Goal: Task Accomplishment & Management: Complete application form

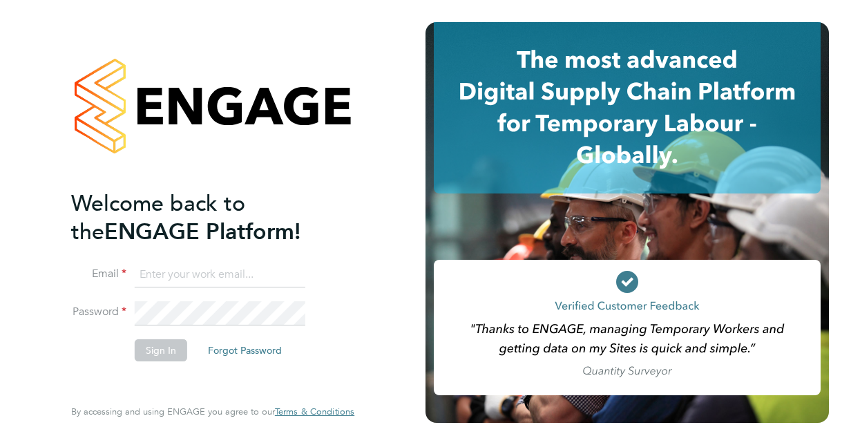
type input "[PERSON_NAME][EMAIL_ADDRESS][DOMAIN_NAME]"
click at [175, 353] on button "Sign In" at bounding box center [161, 350] width 52 height 22
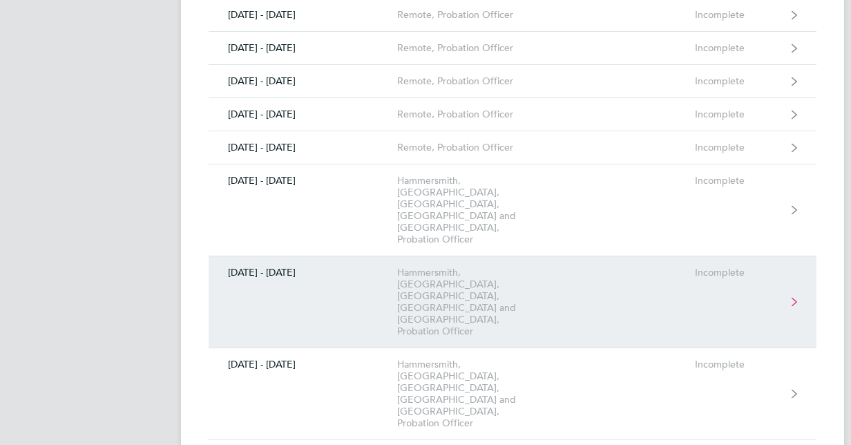
scroll to position [506, 0]
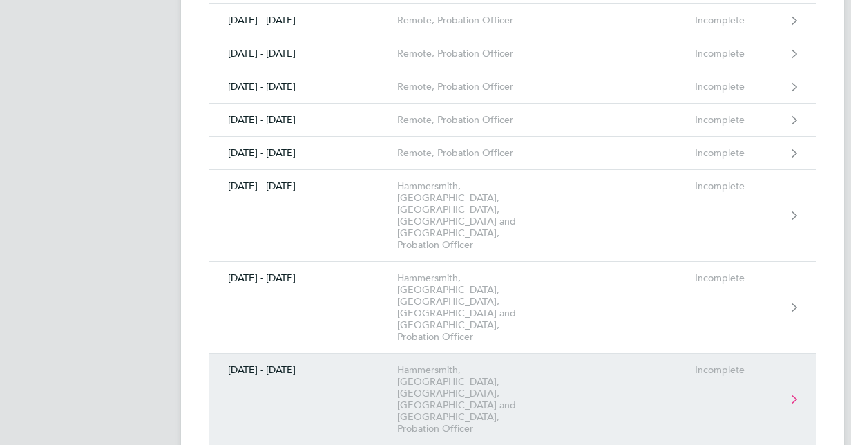
click at [600, 354] on link "[DATE] - [DATE] [GEOGRAPHIC_DATA], [GEOGRAPHIC_DATA], [GEOGRAPHIC_DATA], [GEOGR…" at bounding box center [513, 400] width 608 height 92
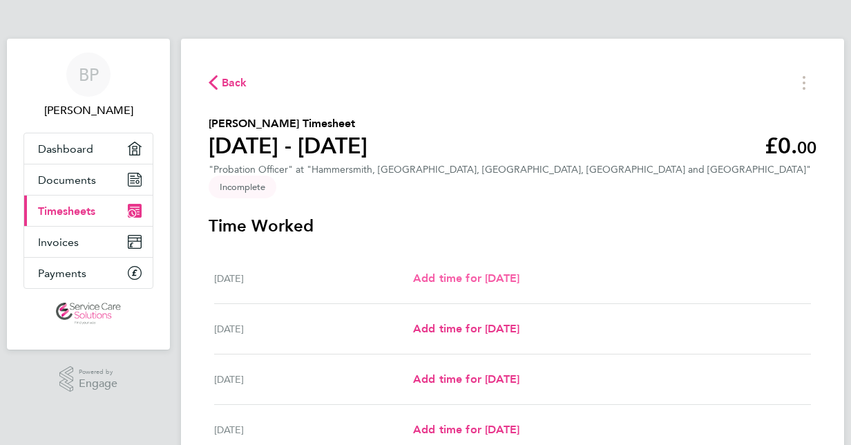
click at [515, 271] on span "Add time for [DATE]" at bounding box center [466, 277] width 106 height 13
select select "30"
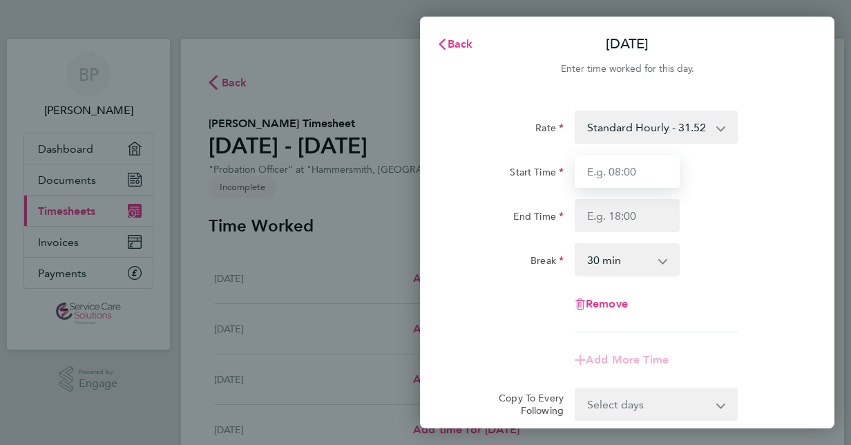
click at [615, 175] on input "Start Time" at bounding box center [627, 171] width 105 height 33
type input "09:00"
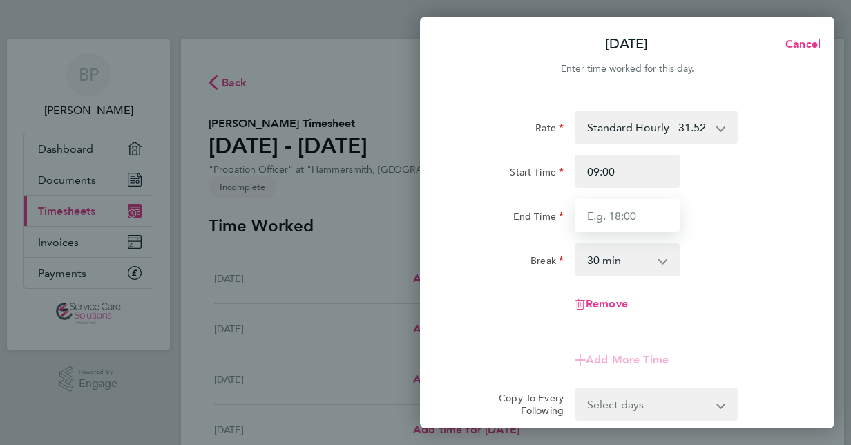
click at [608, 220] on input "End Time" at bounding box center [627, 215] width 105 height 33
type input "17:00"
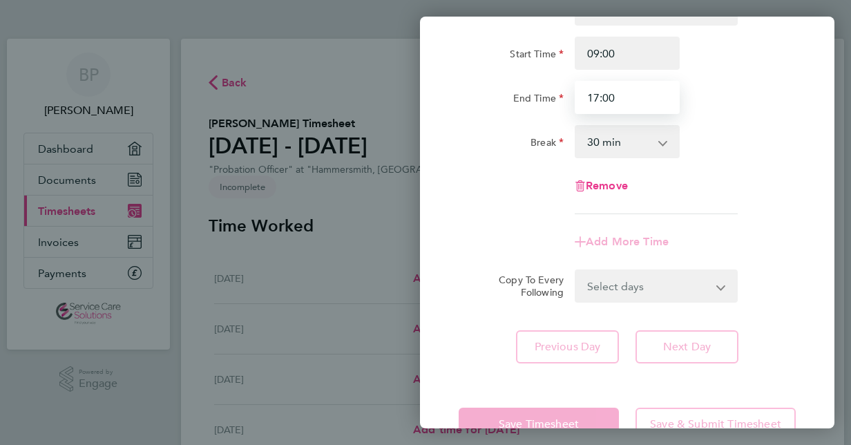
scroll to position [157, 0]
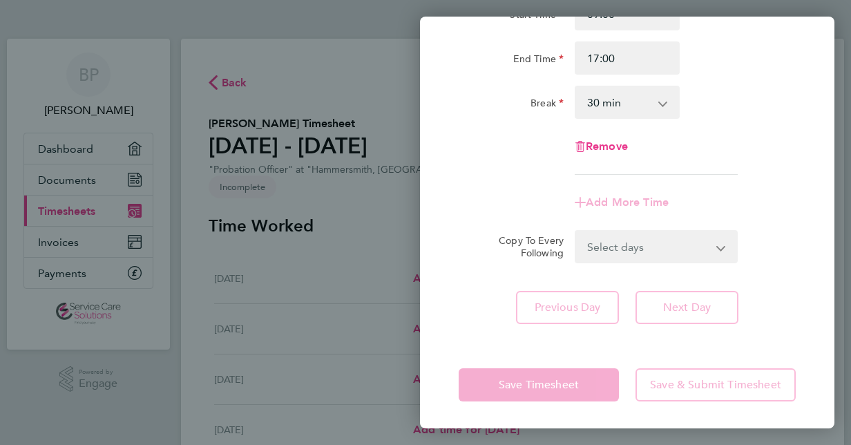
click at [685, 301] on div "Rate Standard Hourly - 31.52 Start Time 09:00 End Time 17:00 Break 0 min 15 min…" at bounding box center [627, 138] width 414 height 404
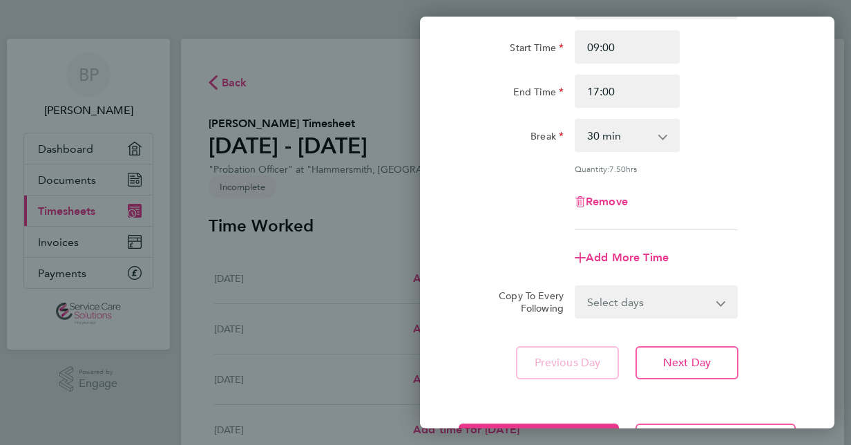
scroll to position [169, 0]
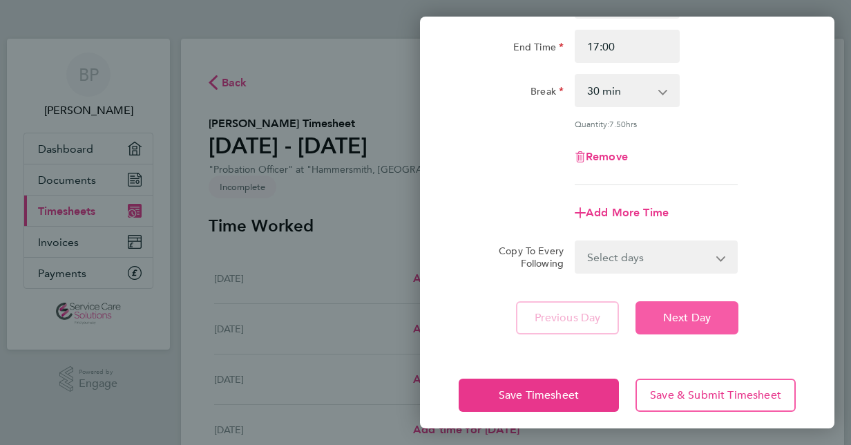
click at [693, 323] on button "Next Day" at bounding box center [686, 317] width 103 height 33
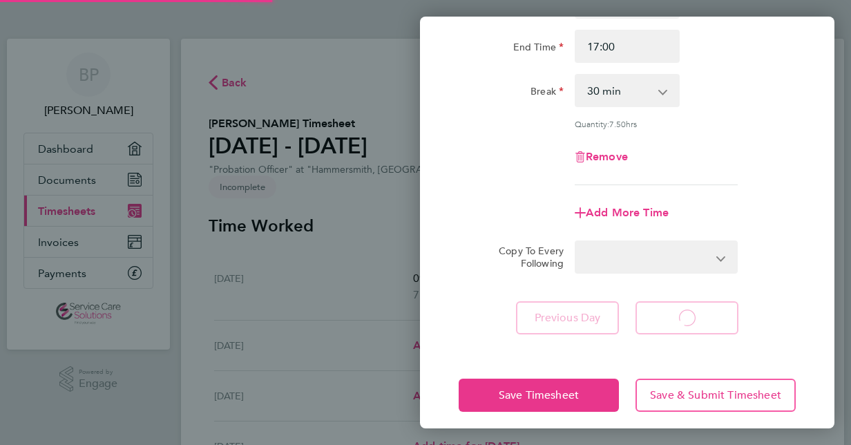
select select "30"
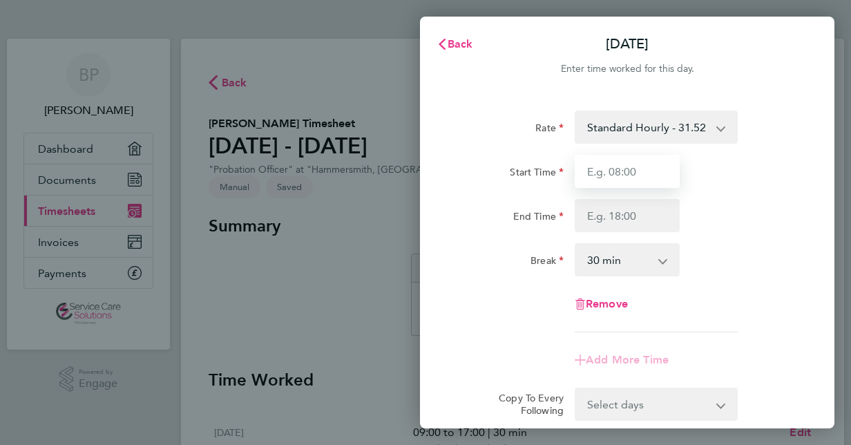
click at [639, 169] on input "Start Time" at bounding box center [627, 171] width 105 height 33
type input "12:00"
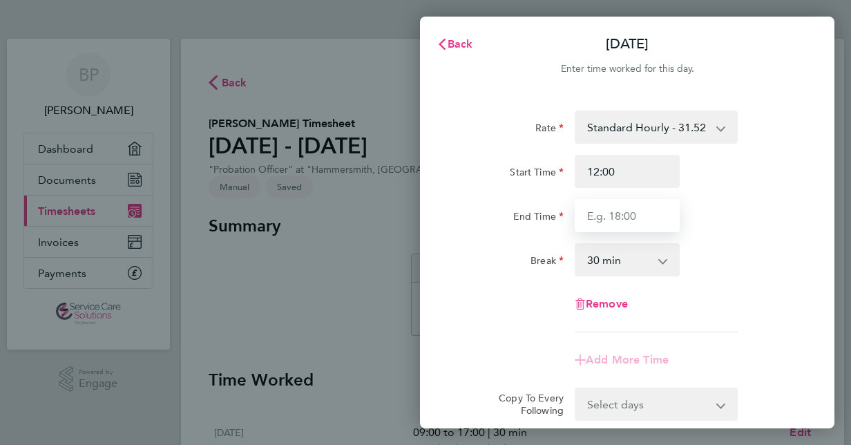
click at [662, 211] on input "End Time" at bounding box center [627, 215] width 105 height 33
type input "17:00"
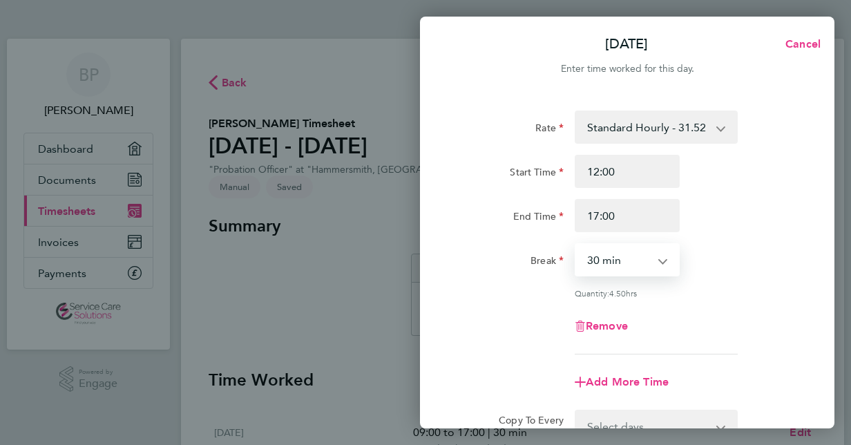
click at [624, 251] on select "0 min 15 min 30 min 45 min 60 min 75 min 90 min" at bounding box center [619, 259] width 86 height 30
select select "0"
click at [576, 244] on select "0 min 15 min 30 min 45 min 60 min 75 min 90 min" at bounding box center [619, 259] width 86 height 30
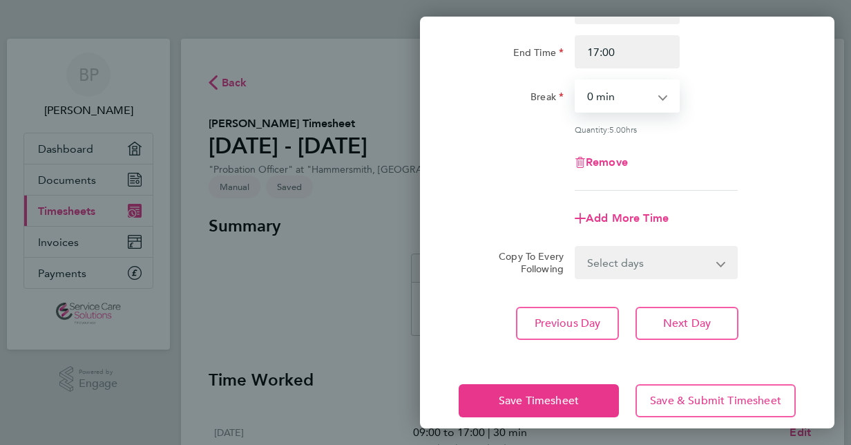
scroll to position [179, 0]
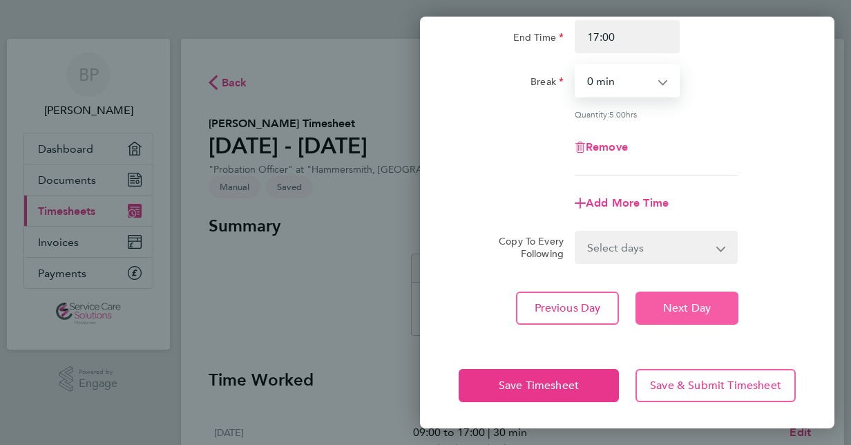
click at [702, 310] on span "Next Day" at bounding box center [687, 308] width 48 height 14
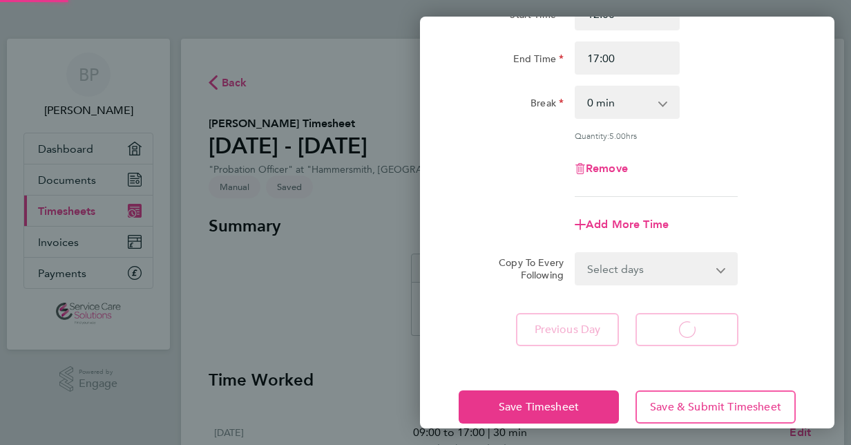
select select "30"
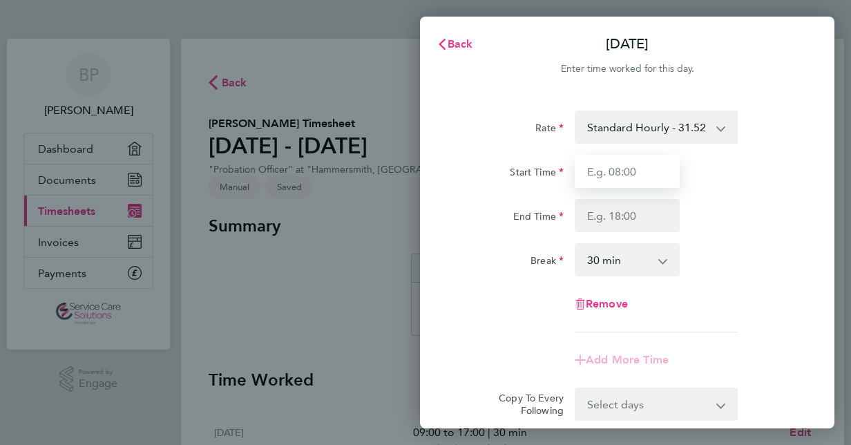
click at [626, 166] on input "Start Time" at bounding box center [627, 171] width 105 height 33
type input "09:00"
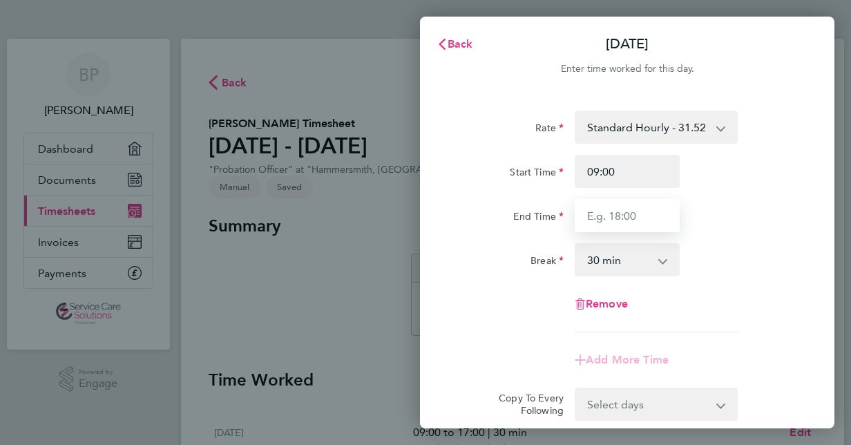
type input "17:00"
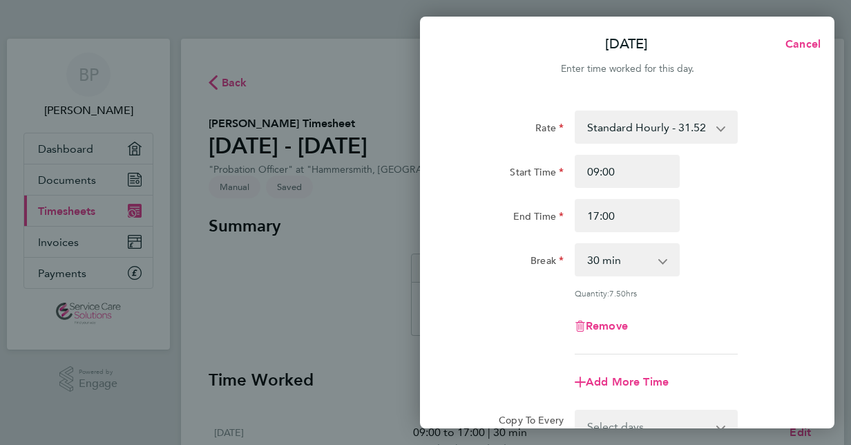
click at [646, 260] on select "0 min 15 min 30 min 45 min 60 min 75 min 90 min" at bounding box center [619, 259] width 86 height 30
select select "15"
click at [576, 244] on select "0 min 15 min 30 min 45 min 60 min 75 min 90 min" at bounding box center [619, 259] width 86 height 30
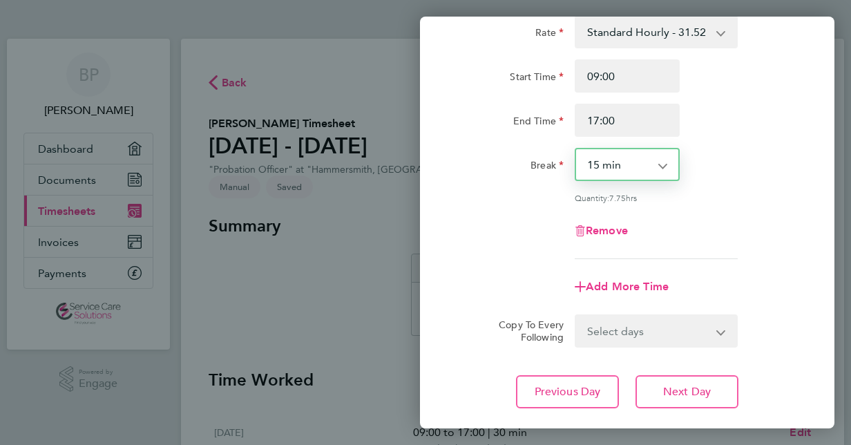
scroll to position [179, 0]
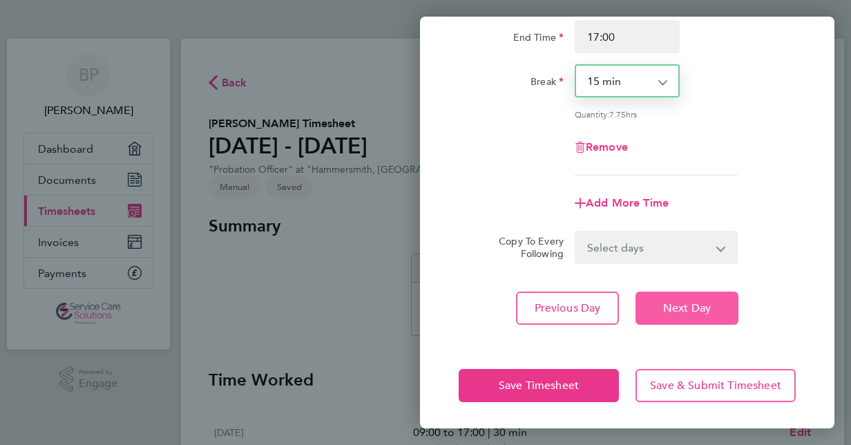
click at [694, 318] on button "Next Day" at bounding box center [686, 307] width 103 height 33
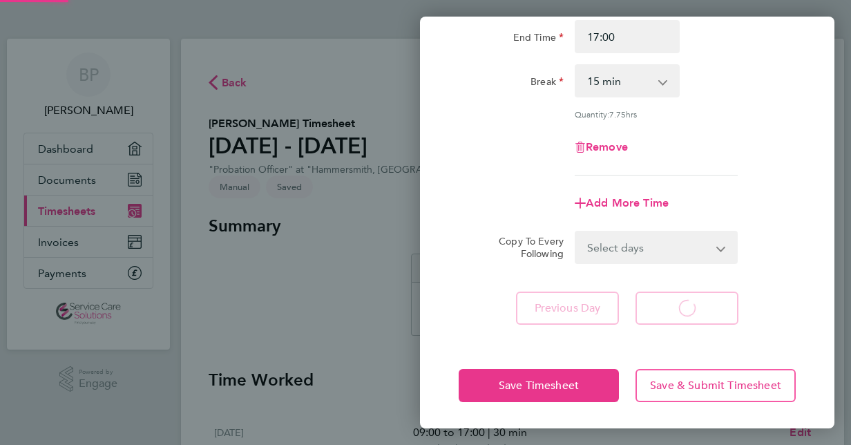
select select "30"
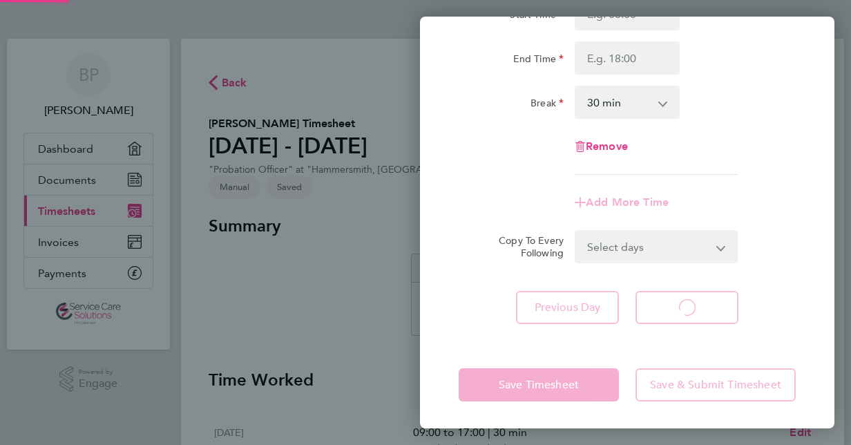
select select "30"
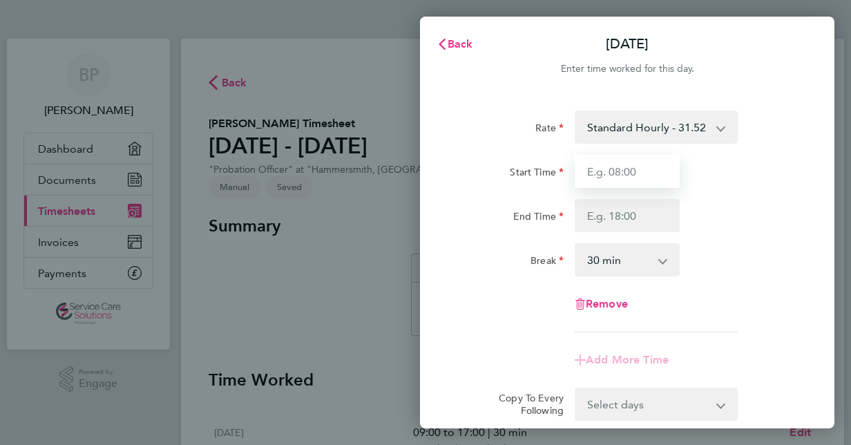
click at [644, 170] on input "Start Time" at bounding box center [627, 171] width 105 height 33
type input "09:00"
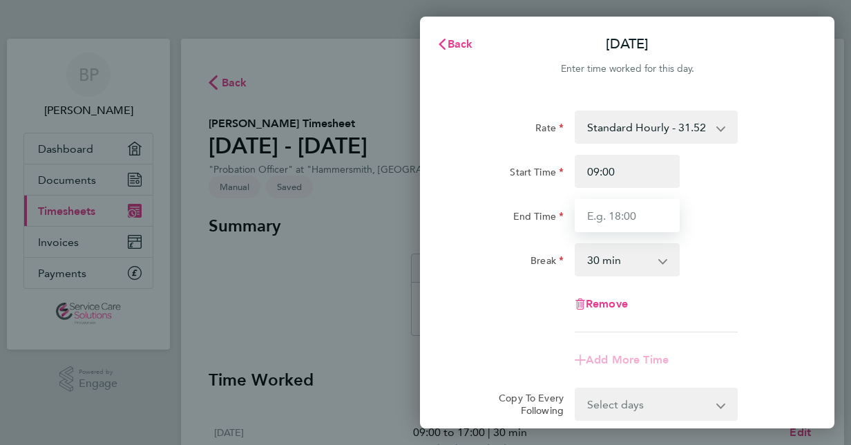
type input "17:00"
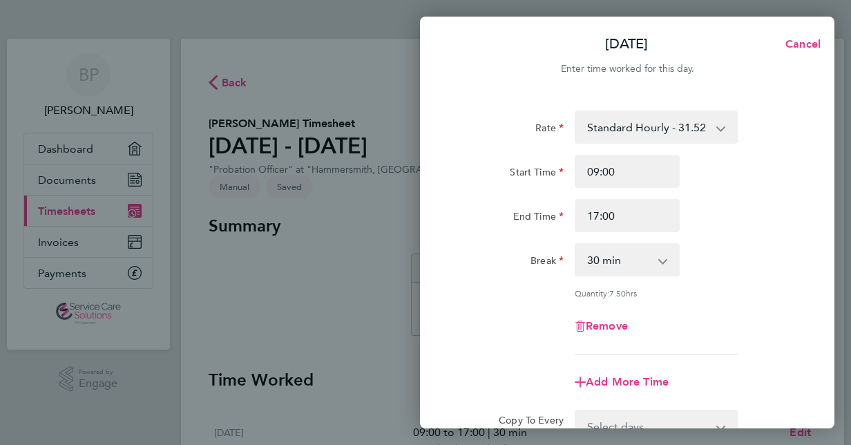
click at [648, 270] on select "0 min 15 min 30 min 45 min 60 min 75 min 90 min" at bounding box center [619, 259] width 86 height 30
click at [576, 244] on select "0 min 15 min 30 min 45 min 60 min 75 min 90 min" at bounding box center [619, 259] width 86 height 30
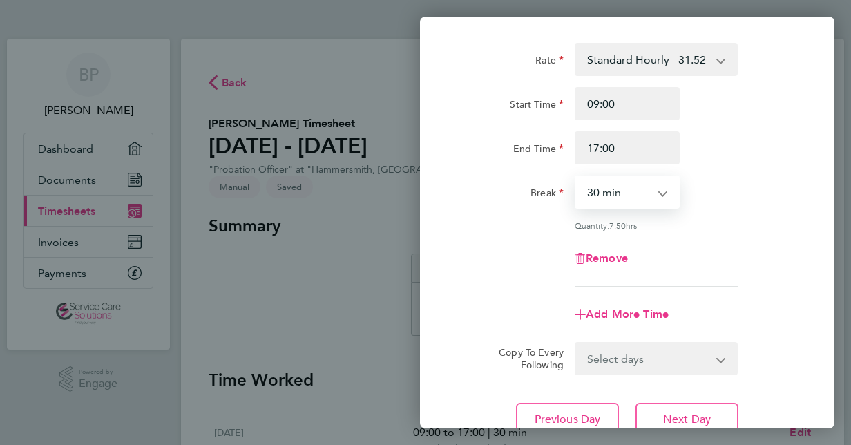
scroll to position [98, 0]
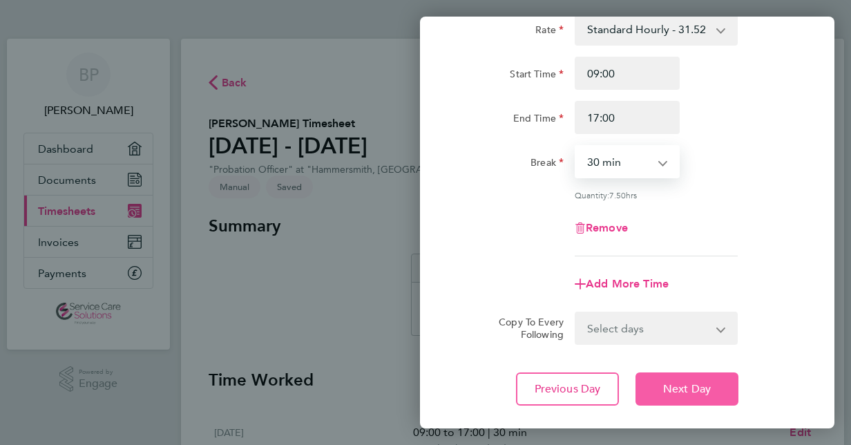
click at [691, 390] on span "Next Day" at bounding box center [687, 389] width 48 height 14
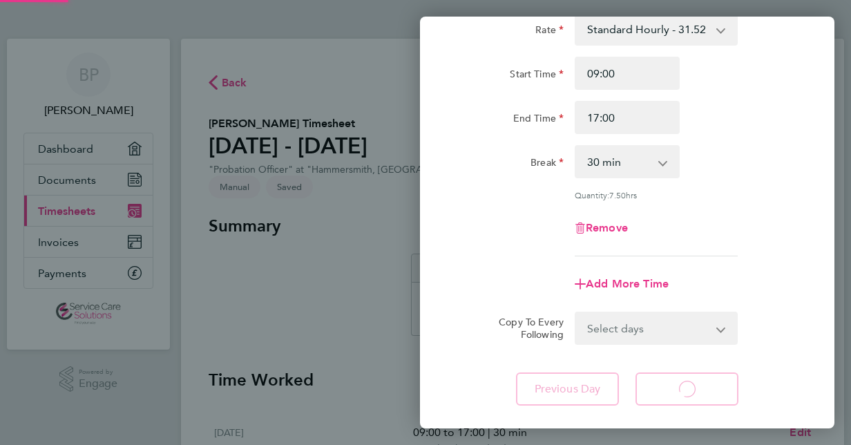
select select "30"
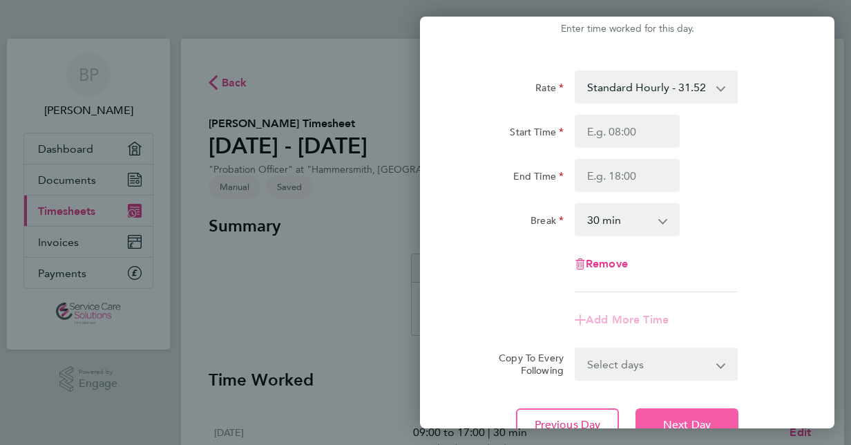
scroll to position [23, 0]
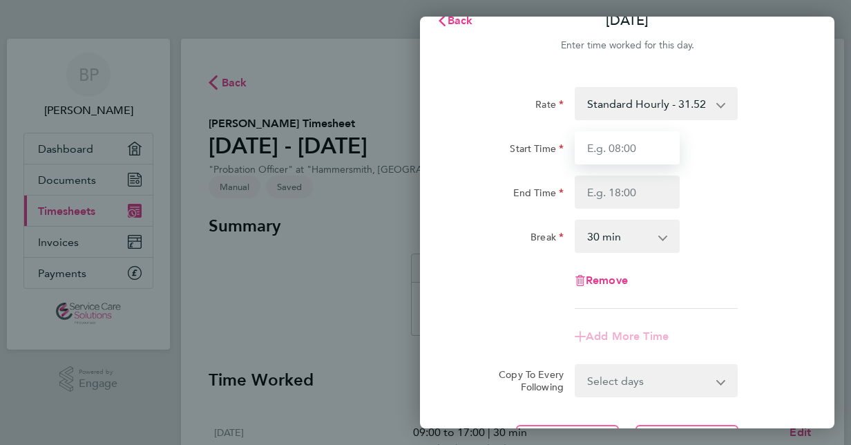
click at [648, 146] on input "Start Time" at bounding box center [627, 147] width 105 height 33
type input "09:00"
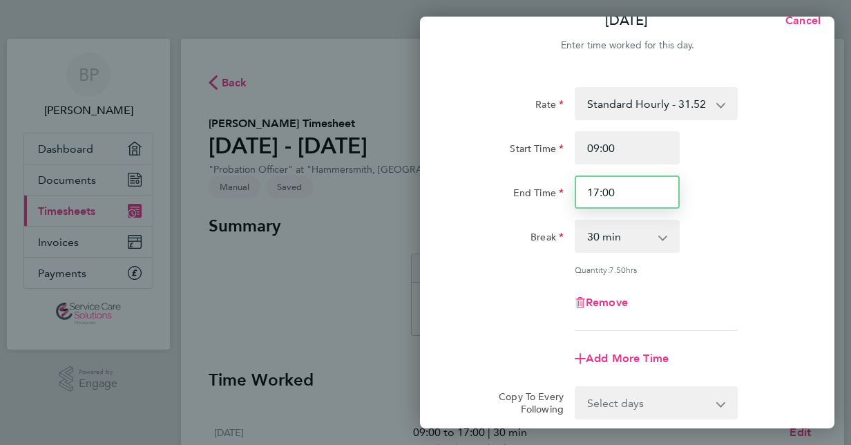
click at [651, 192] on input "17:00" at bounding box center [627, 191] width 105 height 33
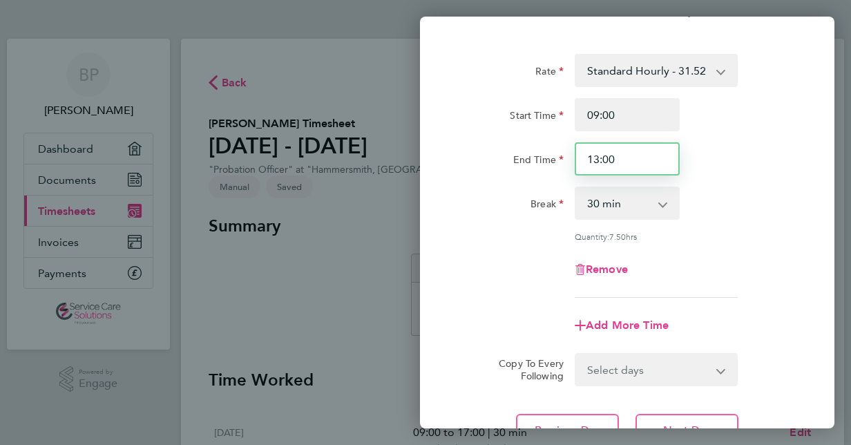
scroll to position [79, 0]
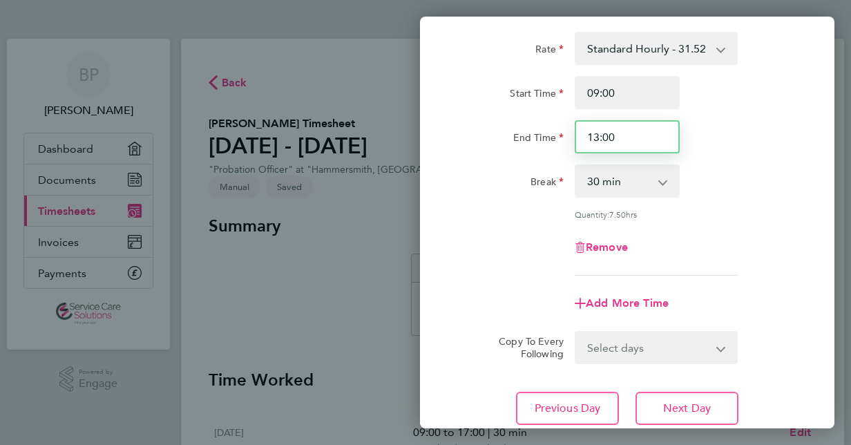
type input "13:00"
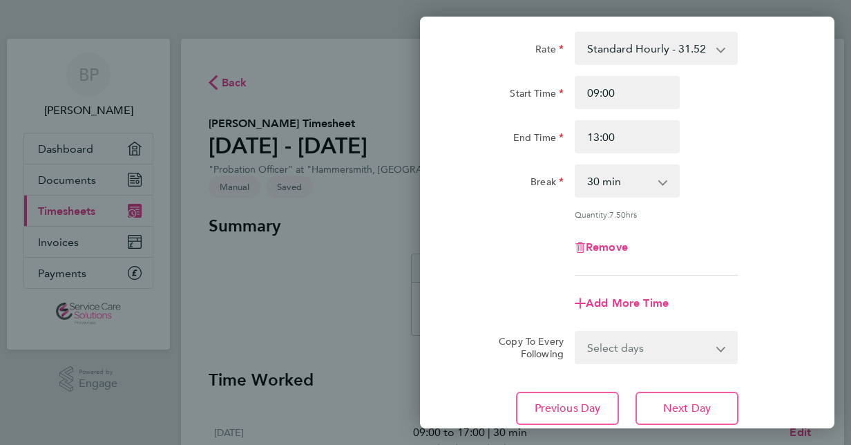
click at [640, 178] on select "0 min 15 min 30 min 45 min 60 min 75 min 90 min" at bounding box center [619, 181] width 86 height 30
select select "0"
click at [576, 166] on select "0 min 15 min 30 min 45 min 60 min 75 min 90 min" at bounding box center [619, 181] width 86 height 30
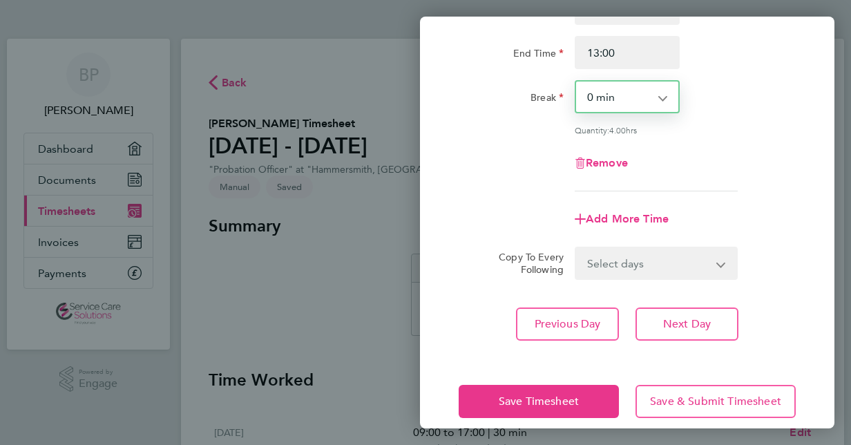
scroll to position [179, 0]
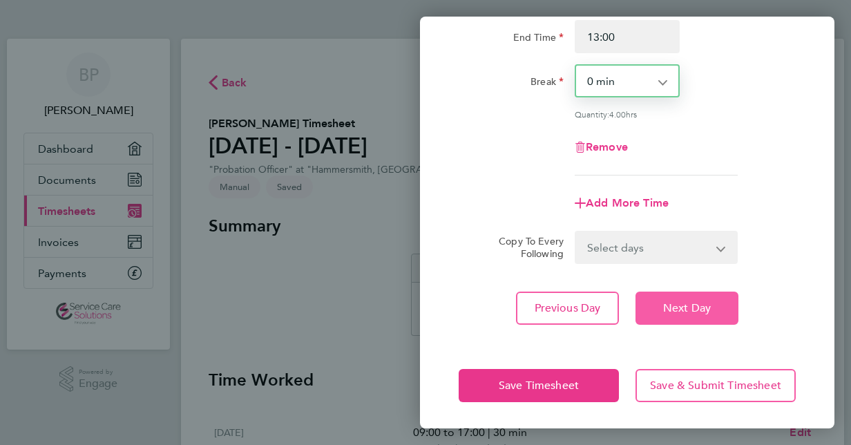
click at [703, 308] on span "Next Day" at bounding box center [687, 308] width 48 height 14
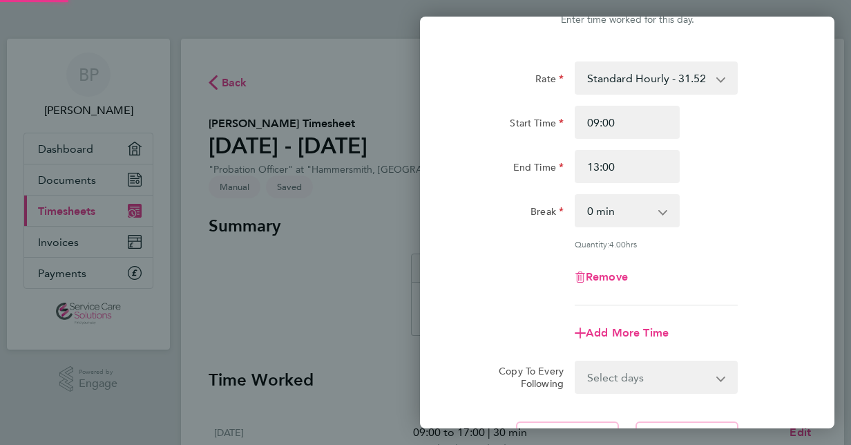
scroll to position [157, 0]
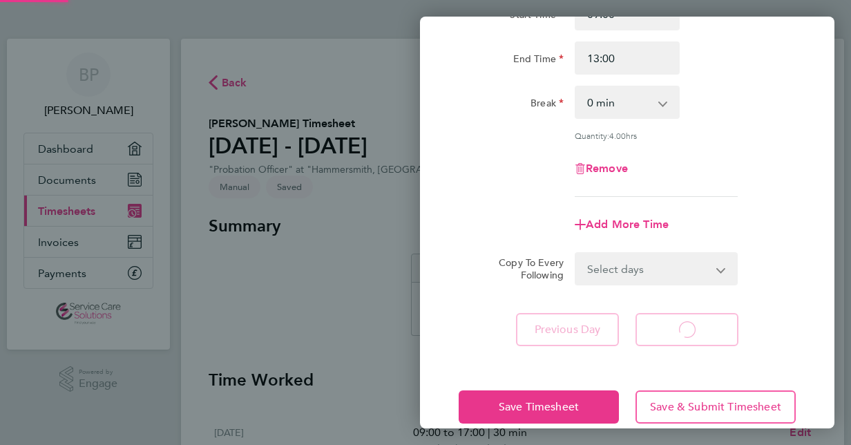
select select "30"
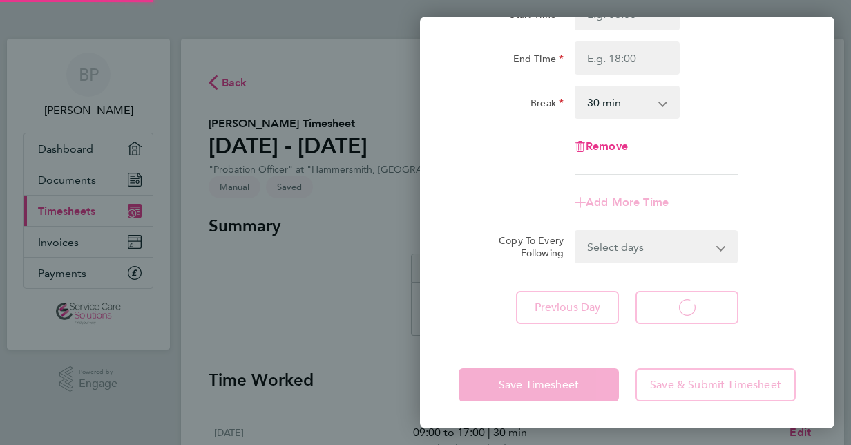
select select "30"
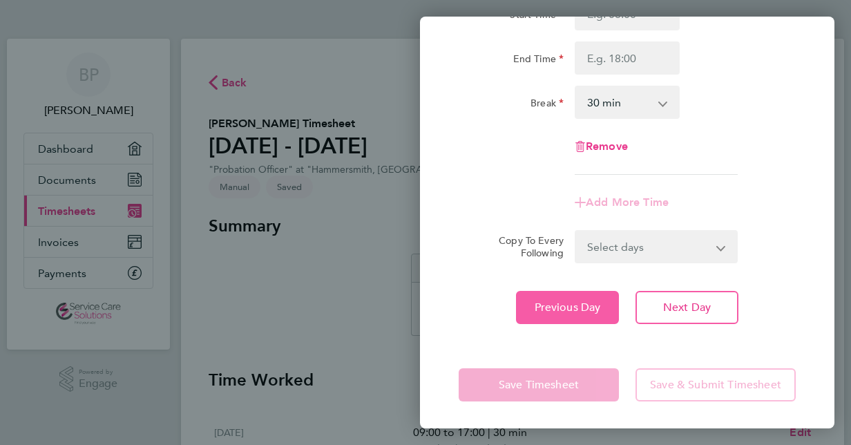
click at [577, 318] on button "Previous Day" at bounding box center [567, 307] width 103 height 33
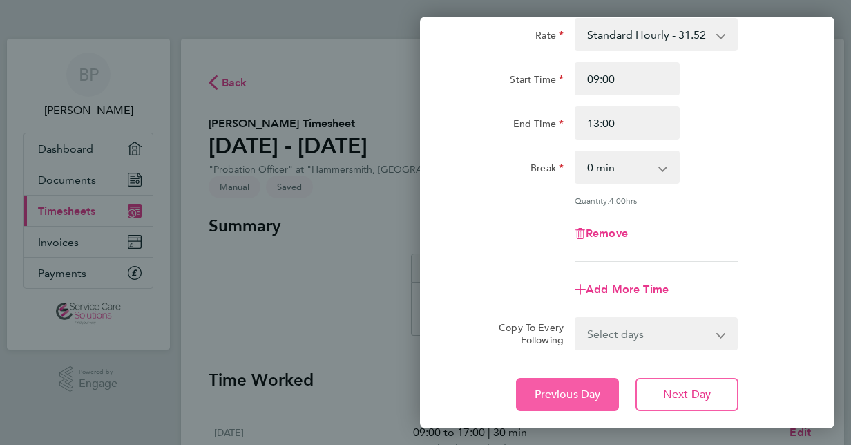
scroll to position [179, 0]
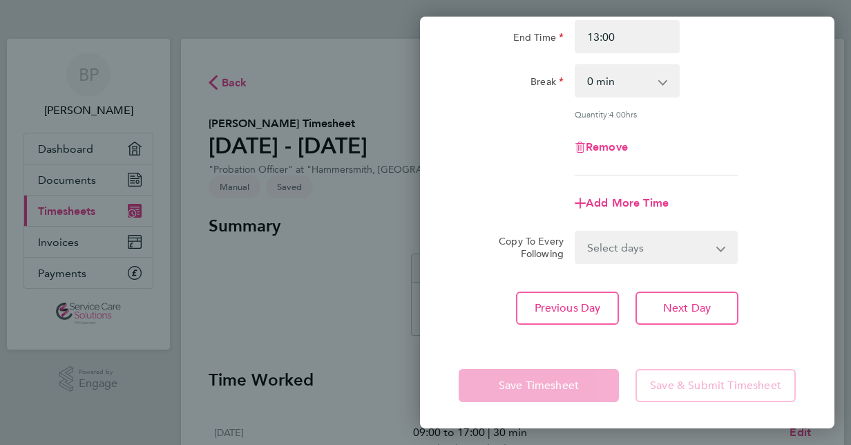
click at [736, 394] on app-form-button "Save & Submit Timesheet" at bounding box center [711, 385] width 169 height 33
click at [710, 390] on app-form-button "Save & Submit Timesheet" at bounding box center [711, 385] width 169 height 33
click at [710, 395] on app-form-button "Save & Submit Timesheet" at bounding box center [711, 385] width 169 height 33
click at [530, 383] on app-form-button "Save Timesheet" at bounding box center [543, 385] width 169 height 33
click at [707, 303] on span "Next Day" at bounding box center [687, 308] width 48 height 14
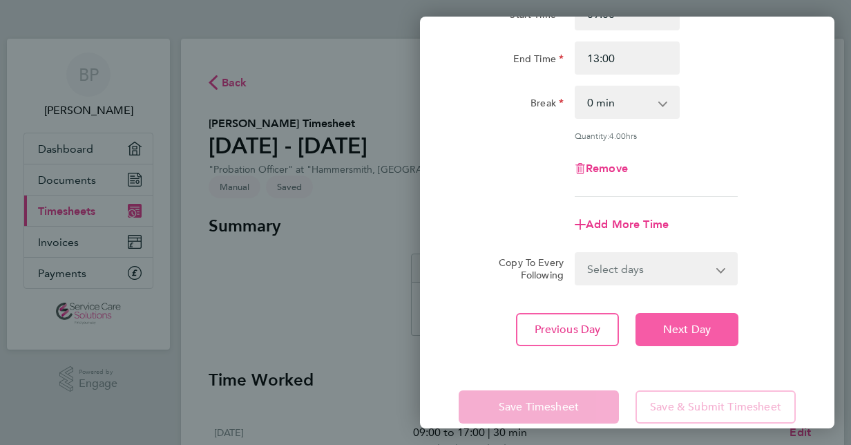
select select "30"
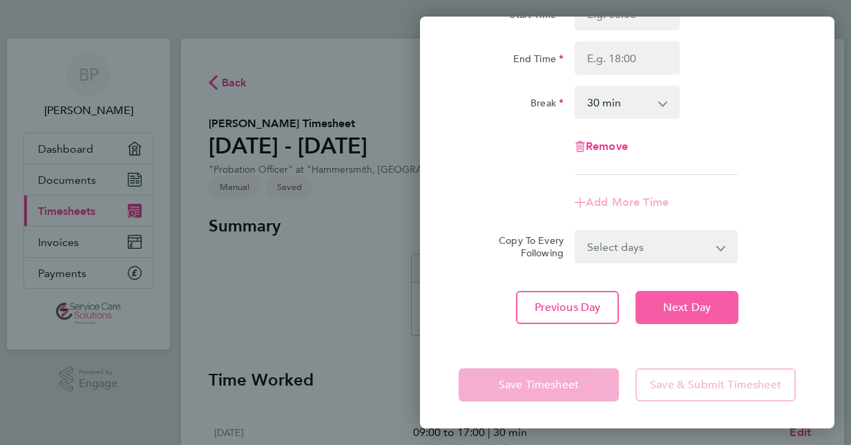
click at [693, 305] on span "Next Day" at bounding box center [687, 307] width 48 height 14
select select "30"
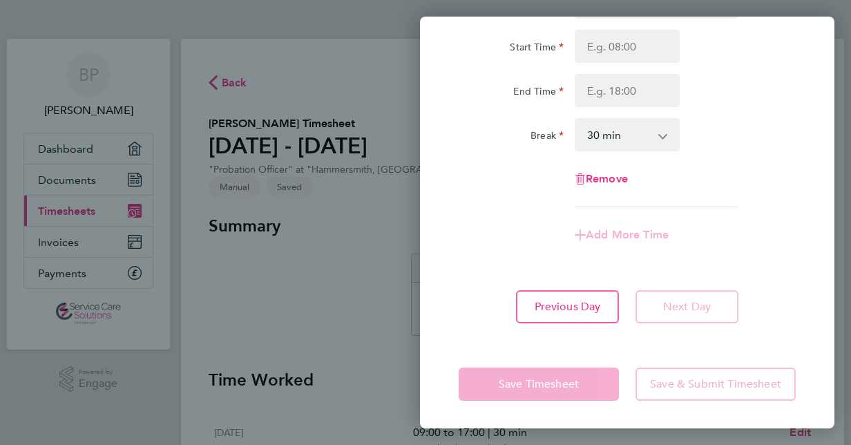
scroll to position [124, 0]
click at [702, 308] on app-form-button "Next Day" at bounding box center [682, 307] width 111 height 33
click at [735, 395] on app-form-button "Save & Submit Timesheet" at bounding box center [711, 384] width 169 height 33
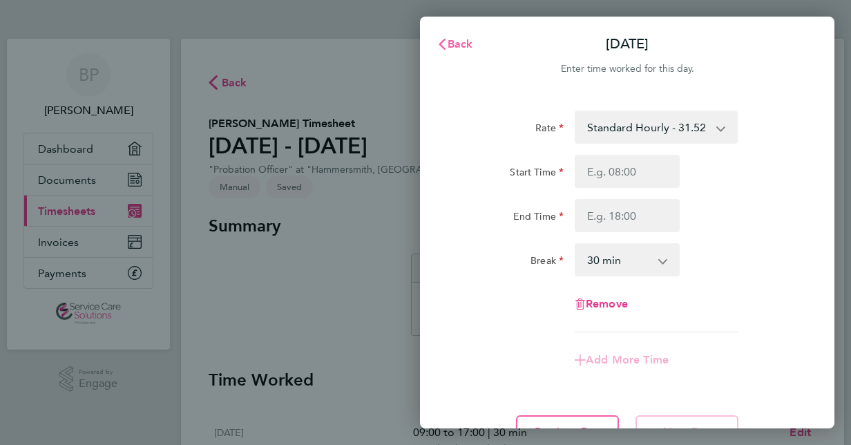
click at [463, 36] on button "Back" at bounding box center [455, 44] width 64 height 28
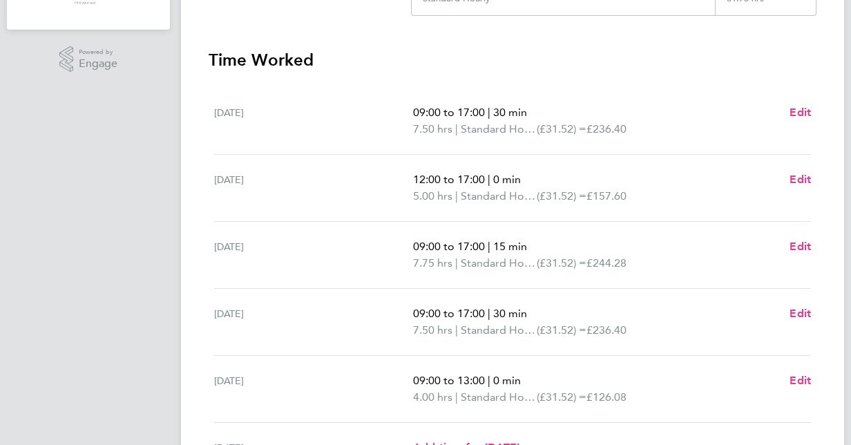
scroll to position [506, 0]
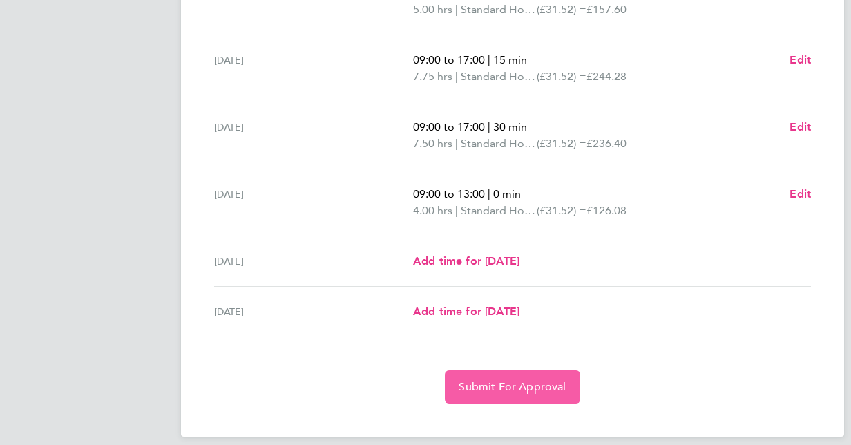
click at [499, 380] on span "Submit For Approval" at bounding box center [512, 387] width 107 height 14
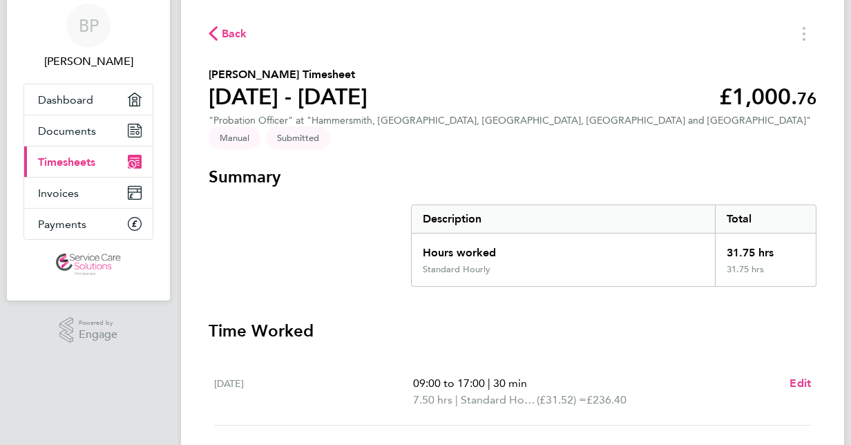
scroll to position [0, 0]
